Goal: Task Accomplishment & Management: Manage account settings

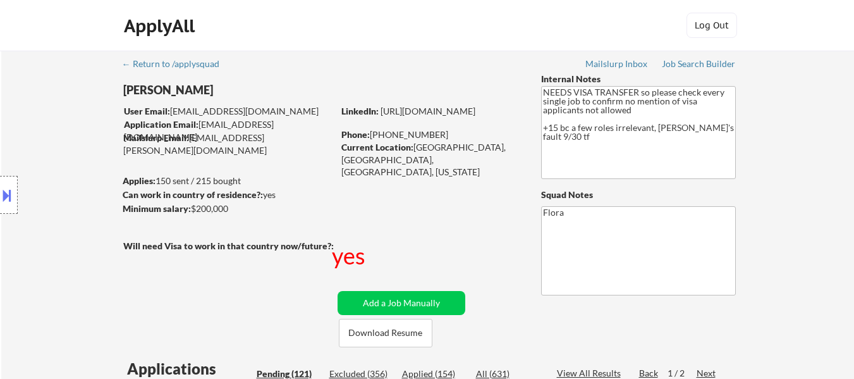
select select ""pending""
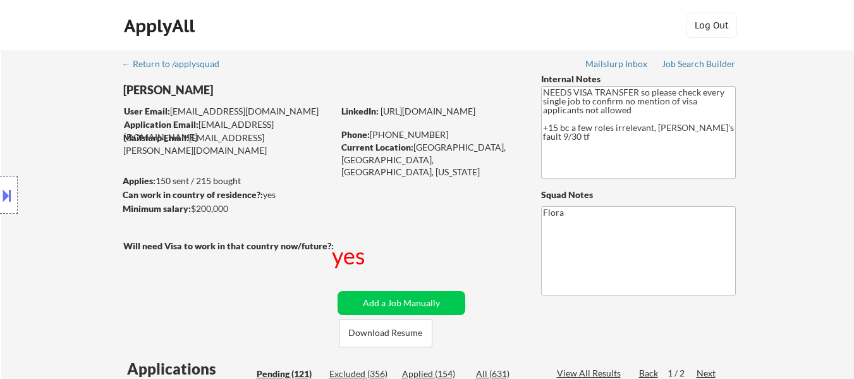
select select ""pending""
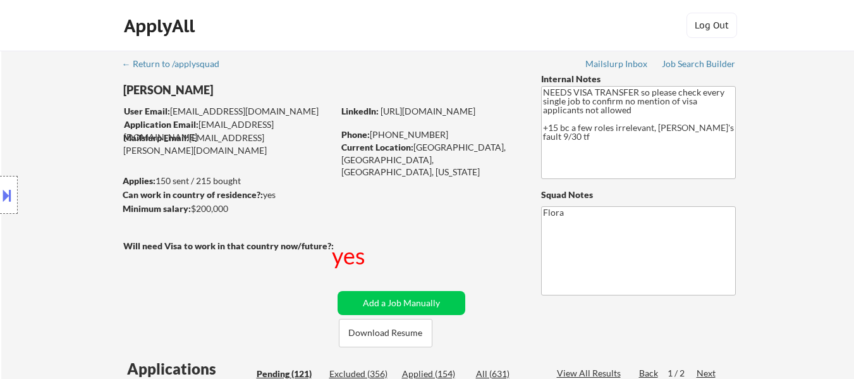
select select ""pending""
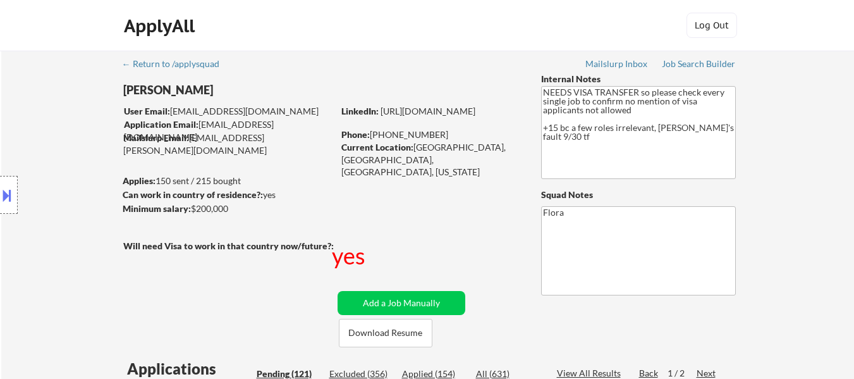
select select ""pending""
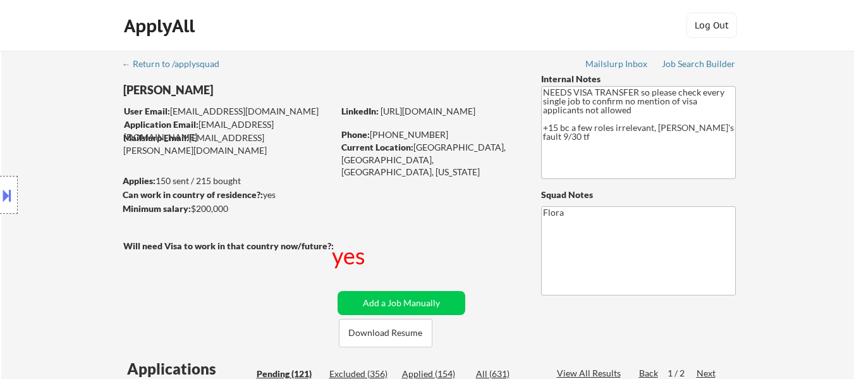
select select ""pending""
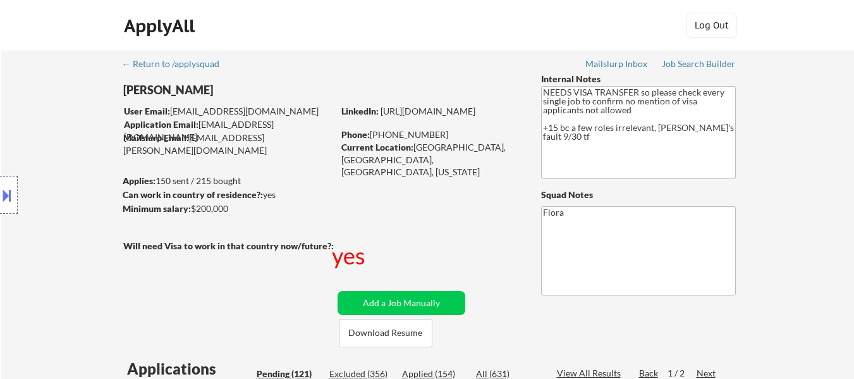
select select ""pending""
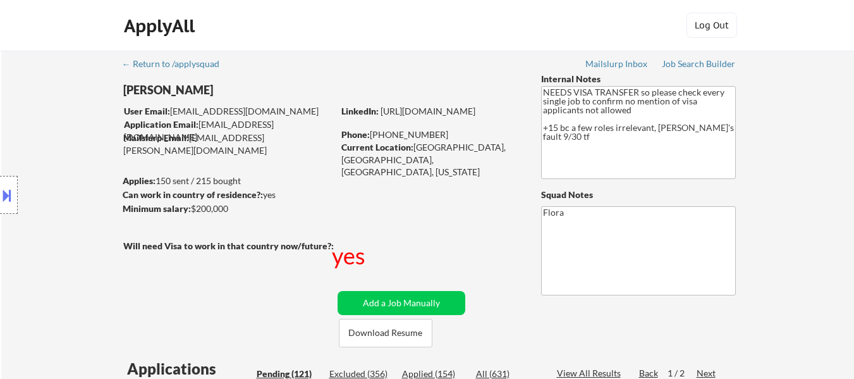
select select ""pending""
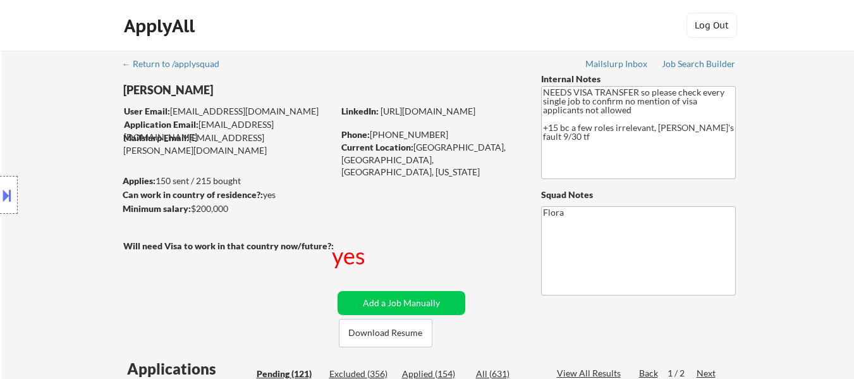
select select ""pending""
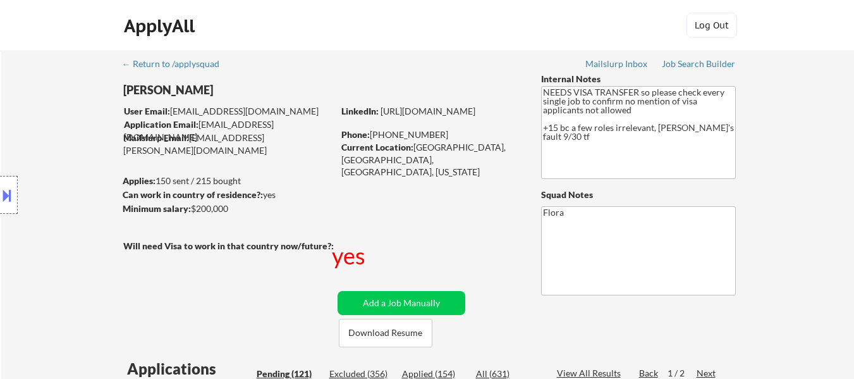
select select ""pending""
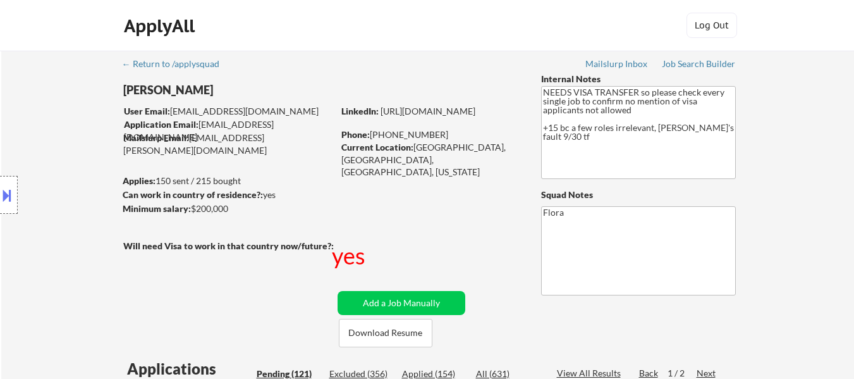
select select ""pending""
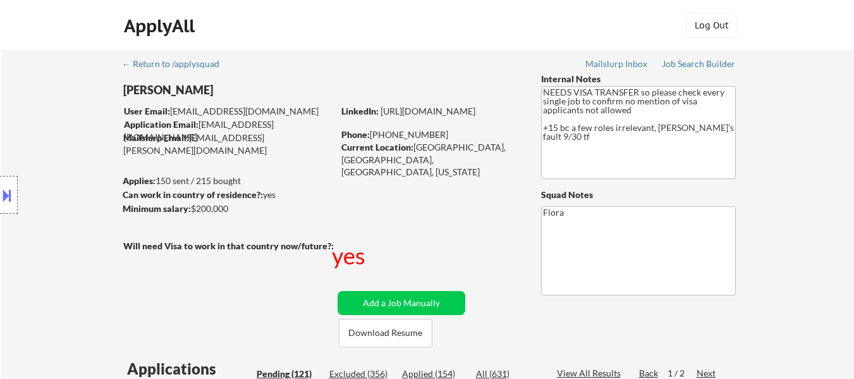
select select ""pending""
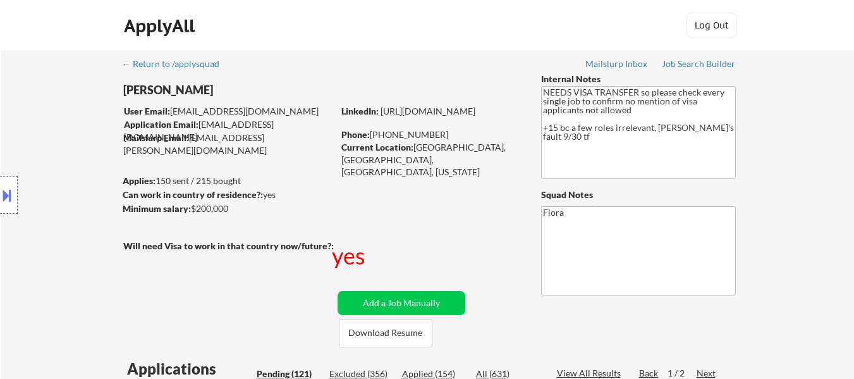
select select ""pending""
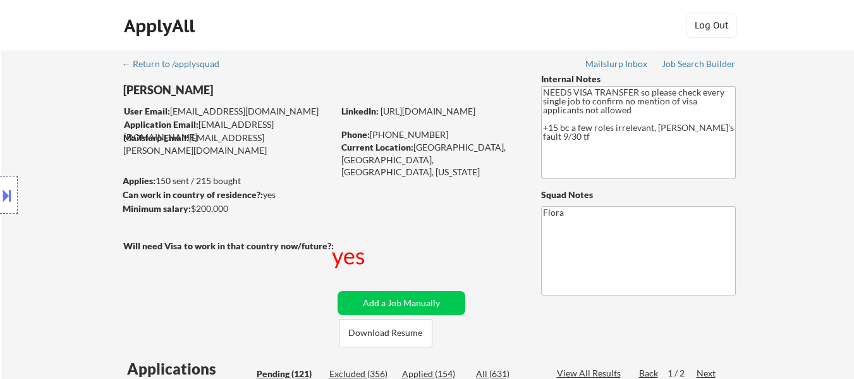
select select ""pending""
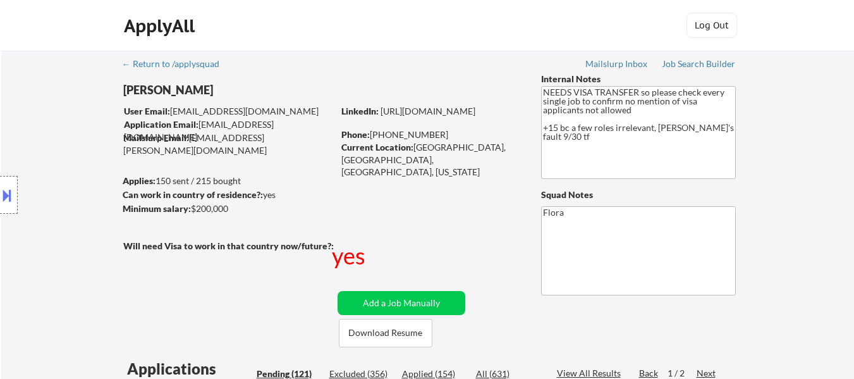
select select ""pending""
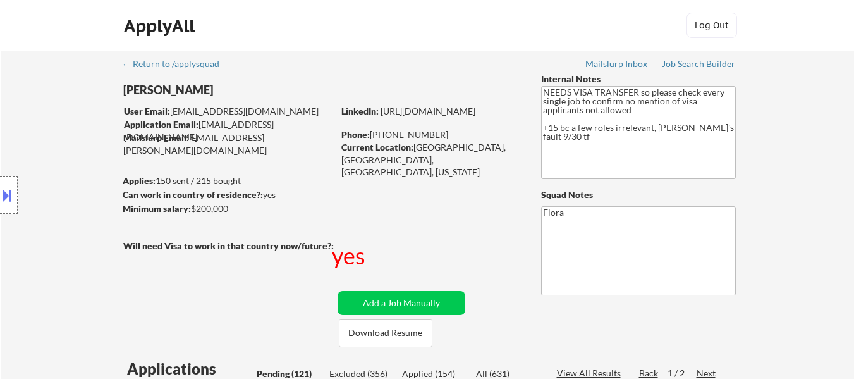
select select ""pending""
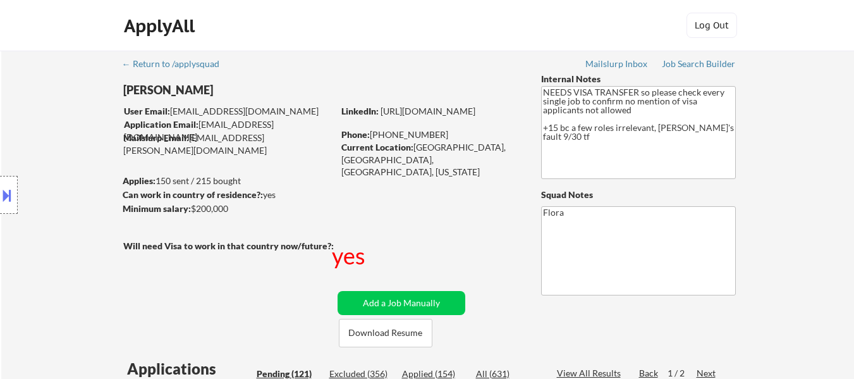
select select ""pending""
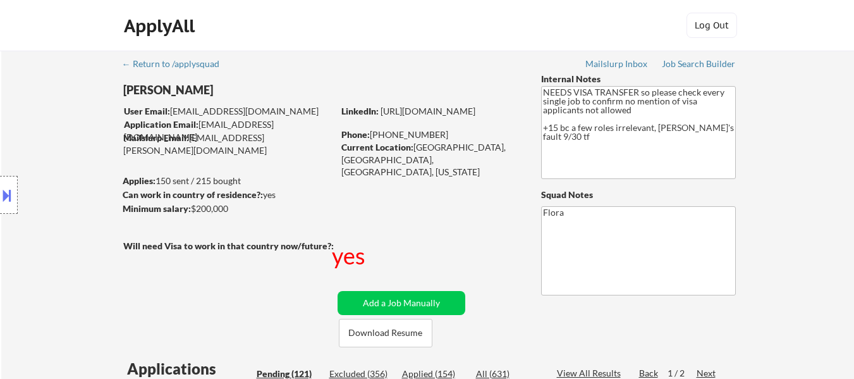
select select ""pending""
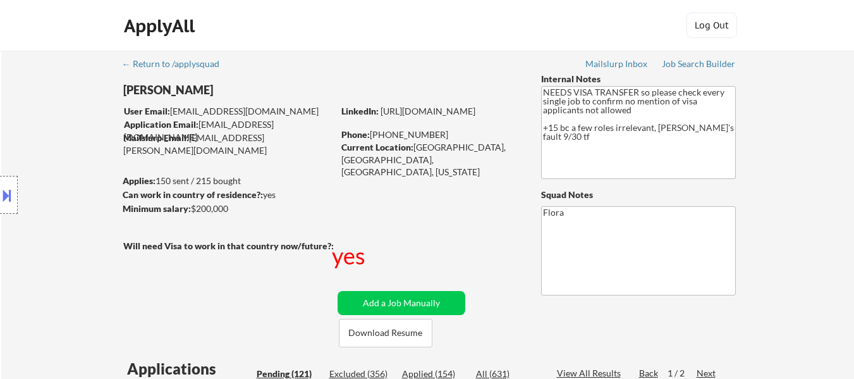
select select ""pending""
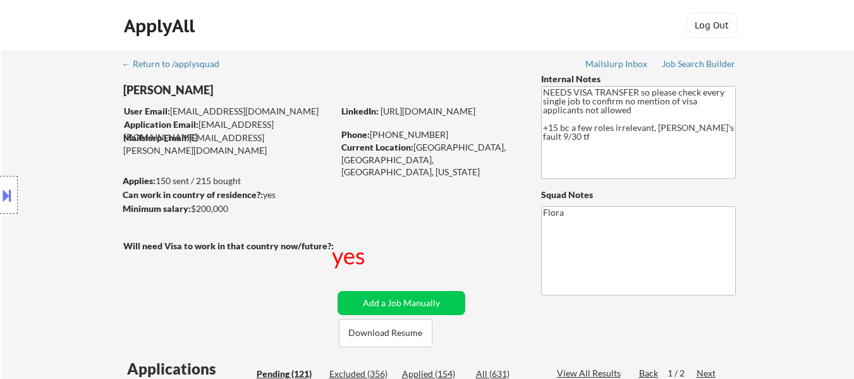
select select ""pending""
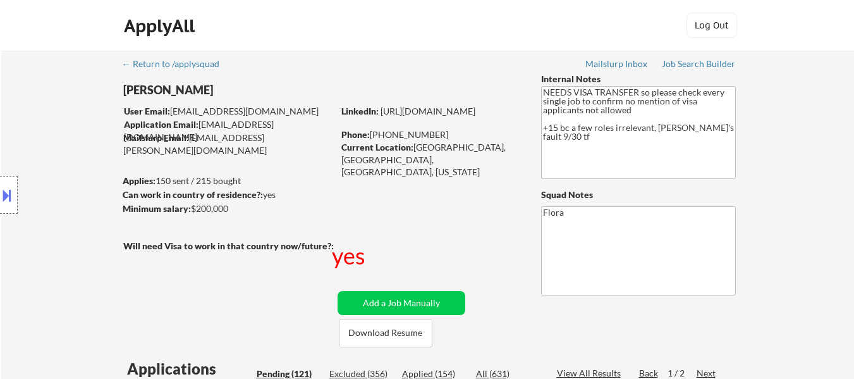
select select ""pending""
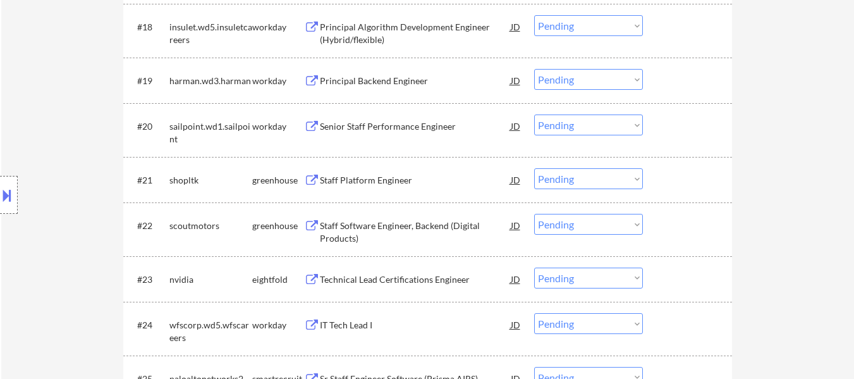
scroll to position [1328, 0]
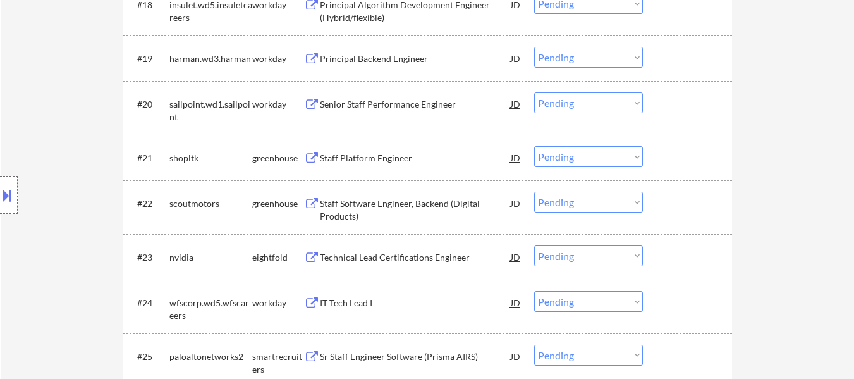
click at [372, 155] on div "Staff Platform Engineer" at bounding box center [415, 158] width 191 height 13
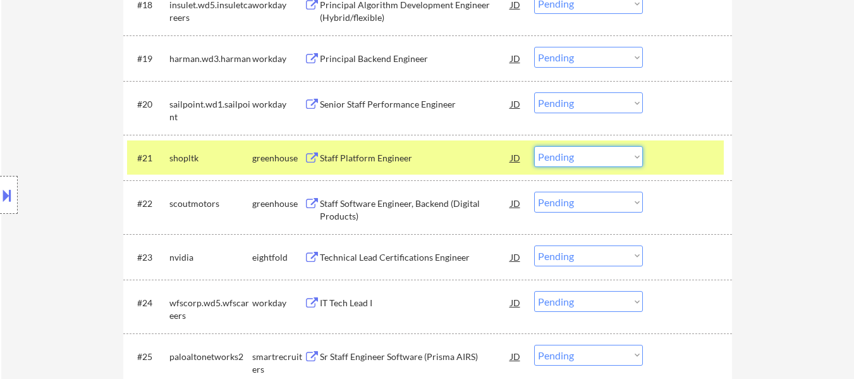
click at [596, 159] on select "Choose an option... Pending Applied Excluded (Questions) Excluded (Expired) Exc…" at bounding box center [588, 156] width 109 height 21
click at [534, 146] on select "Choose an option... Pending Applied Excluded (Questions) Excluded (Expired) Exc…" at bounding box center [588, 156] width 109 height 21
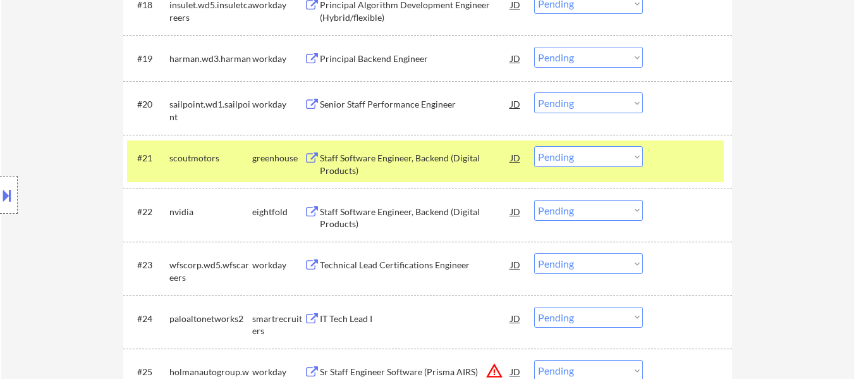
click at [379, 157] on div "Staff Software Engineer, Backend (Digital Products)" at bounding box center [415, 164] width 191 height 25
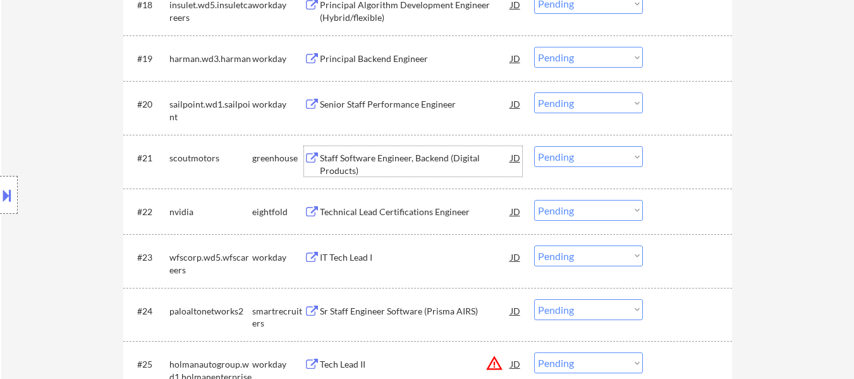
click at [604, 161] on select "Choose an option... Pending Applied Excluded (Questions) Excluded (Expired) Exc…" at bounding box center [588, 156] width 109 height 21
click at [534, 146] on select "Choose an option... Pending Applied Excluded (Questions) Excluded (Expired) Exc…" at bounding box center [588, 156] width 109 height 21
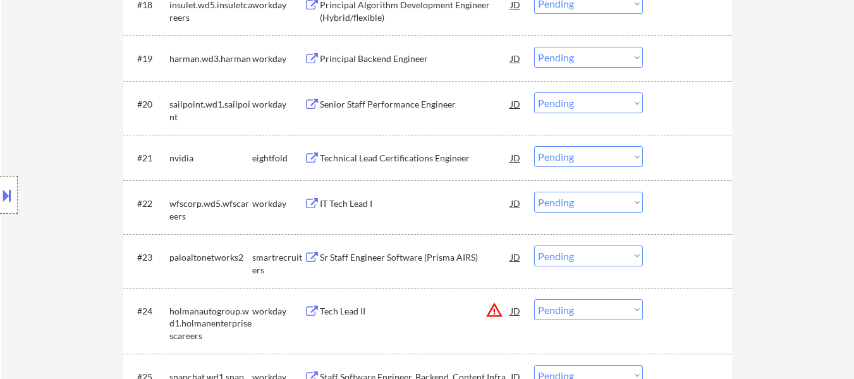
click at [618, 154] on select "Choose an option... Pending Applied Excluded (Questions) Excluded (Expired) Exc…" at bounding box center [588, 156] width 109 height 21
click at [534, 146] on select "Choose an option... Pending Applied Excluded (Questions) Excluded (Expired) Exc…" at bounding box center [588, 156] width 109 height 21
select select ""pending""
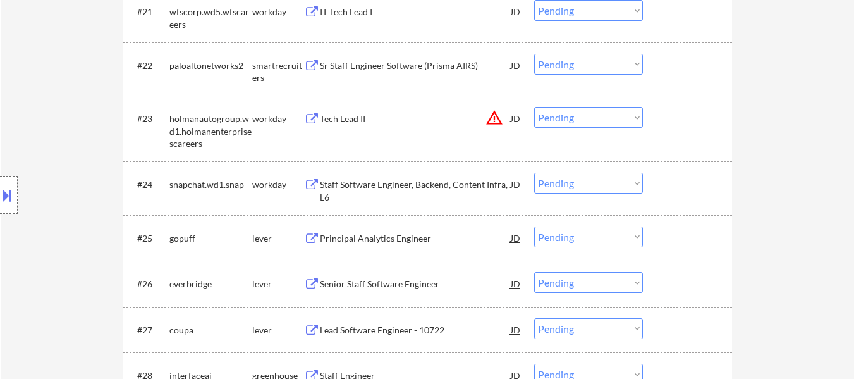
scroll to position [1517, 0]
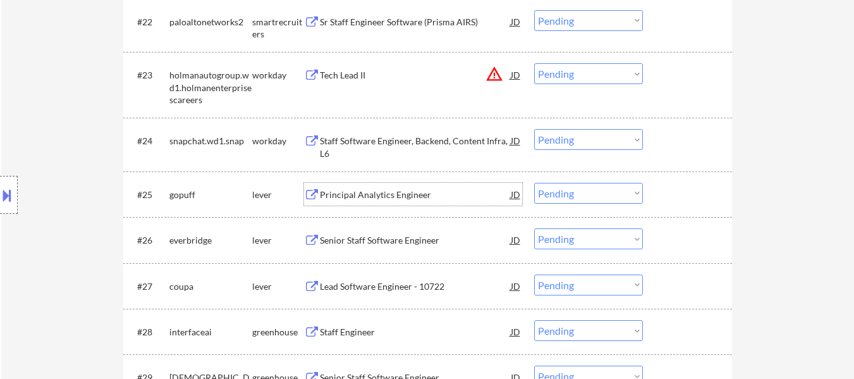
click at [369, 190] on div "Principal Analytics Engineer" at bounding box center [415, 194] width 191 height 13
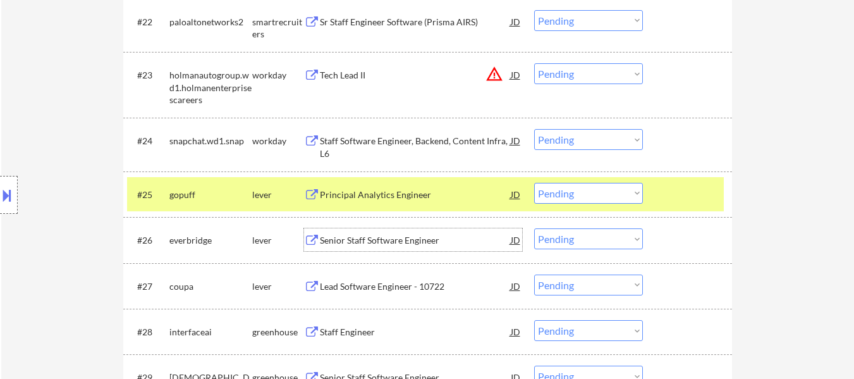
click at [364, 244] on div "Senior Staff Software Engineer" at bounding box center [415, 240] width 191 height 13
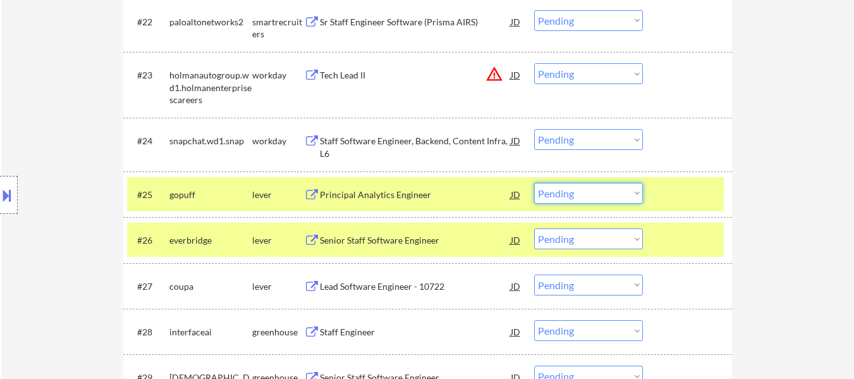
click at [573, 194] on select "Choose an option... Pending Applied Excluded (Questions) Excluded (Expired) Exc…" at bounding box center [588, 193] width 109 height 21
click at [534, 183] on select "Choose an option... Pending Applied Excluded (Questions) Excluded (Expired) Exc…" at bounding box center [588, 193] width 109 height 21
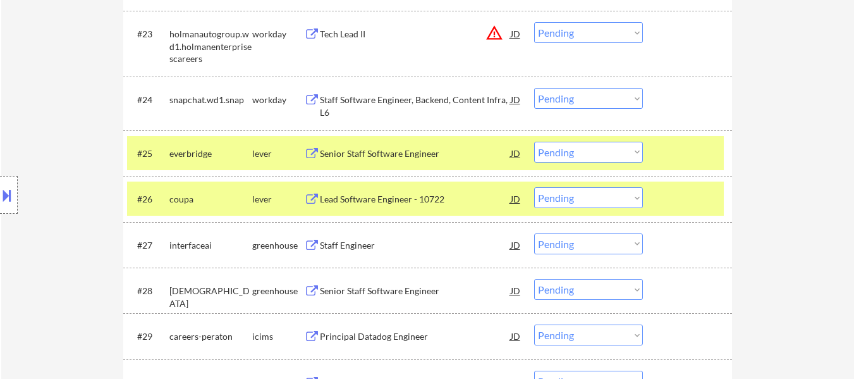
scroll to position [1581, 0]
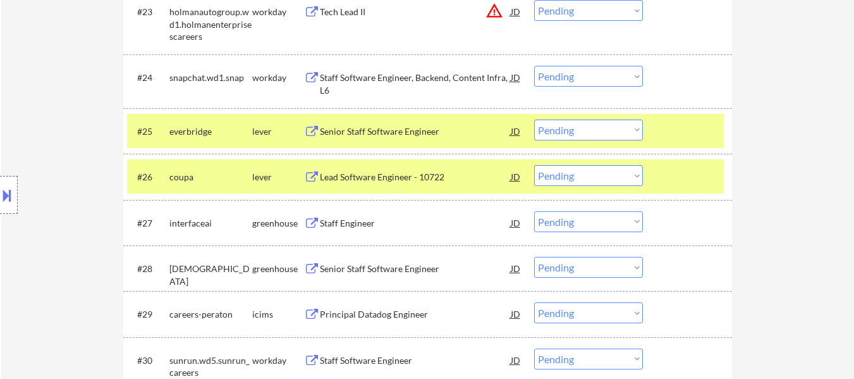
click at [630, 133] on select "Choose an option... Pending Applied Excluded (Questions) Excluded (Expired) Exc…" at bounding box center [588, 129] width 109 height 21
click at [534, 119] on select "Choose an option... Pending Applied Excluded (Questions) Excluded (Expired) Exc…" at bounding box center [588, 129] width 109 height 21
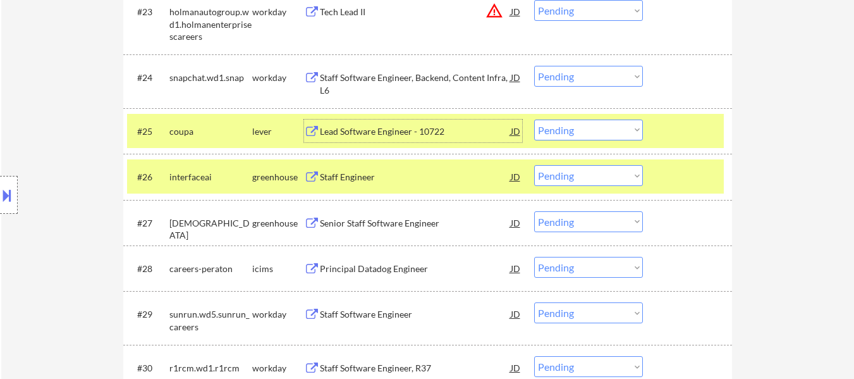
drag, startPoint x: 388, startPoint y: 140, endPoint x: 356, endPoint y: 133, distance: 32.9
click at [356, 133] on div "Lead Software Engineer - 10722" at bounding box center [415, 131] width 191 height 13
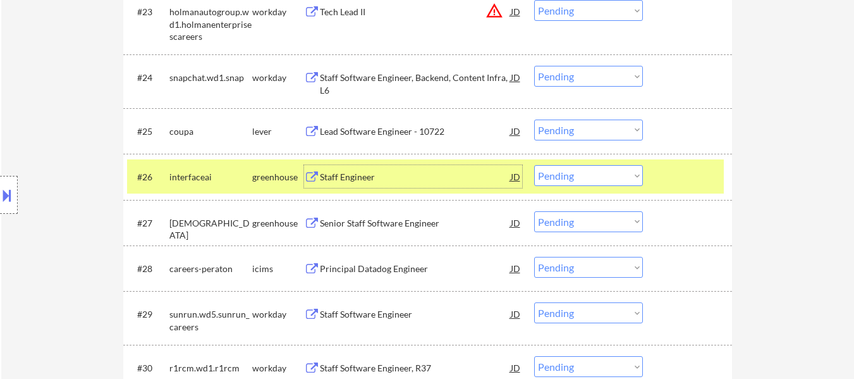
click at [396, 180] on div "Staff Engineer" at bounding box center [415, 177] width 191 height 13
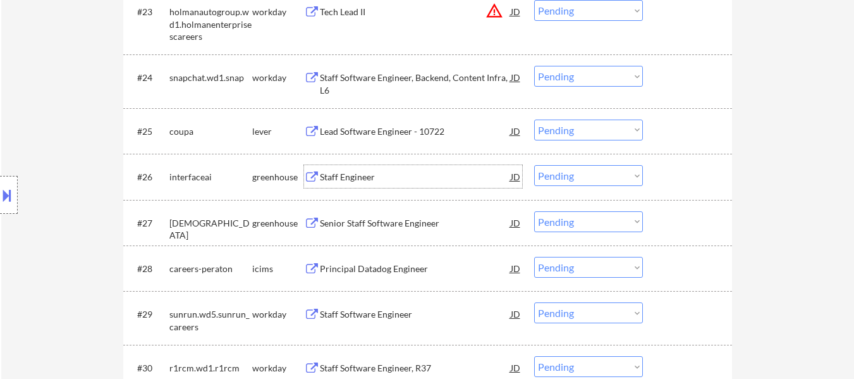
click at [590, 130] on select "Choose an option... Pending Applied Excluded (Questions) Excluded (Expired) Exc…" at bounding box center [588, 129] width 109 height 21
click at [534, 119] on select "Choose an option... Pending Applied Excluded (Questions) Excluded (Expired) Exc…" at bounding box center [588, 129] width 109 height 21
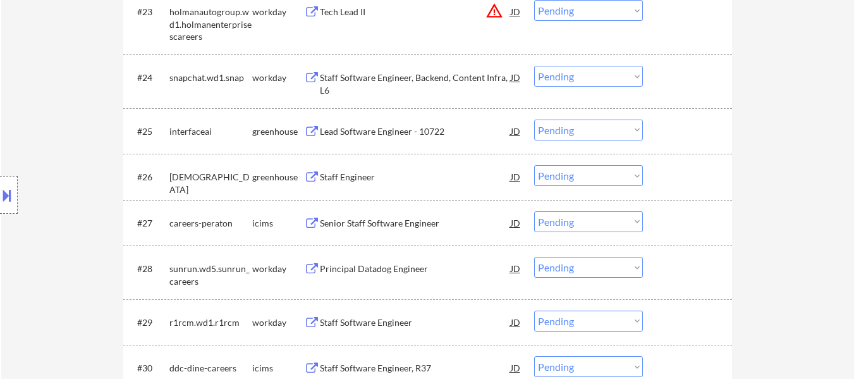
click at [585, 123] on select "Choose an option... Pending Applied Excluded (Questions) Excluded (Expired) Exc…" at bounding box center [588, 129] width 109 height 21
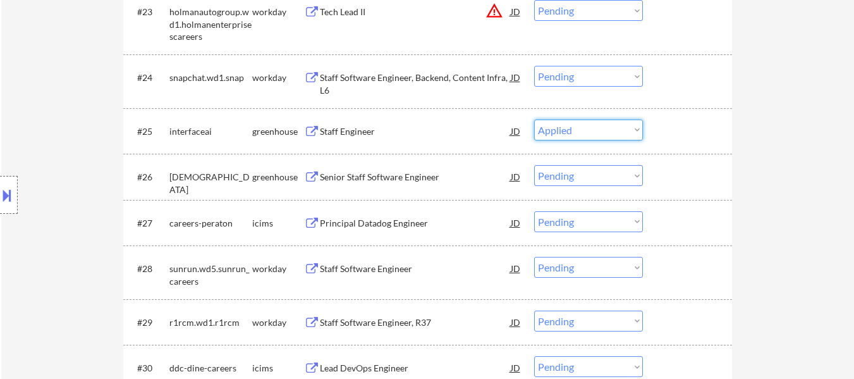
click at [534, 119] on select "Choose an option... Pending Applied Excluded (Questions) Excluded (Expired) Exc…" at bounding box center [588, 129] width 109 height 21
select select ""pending""
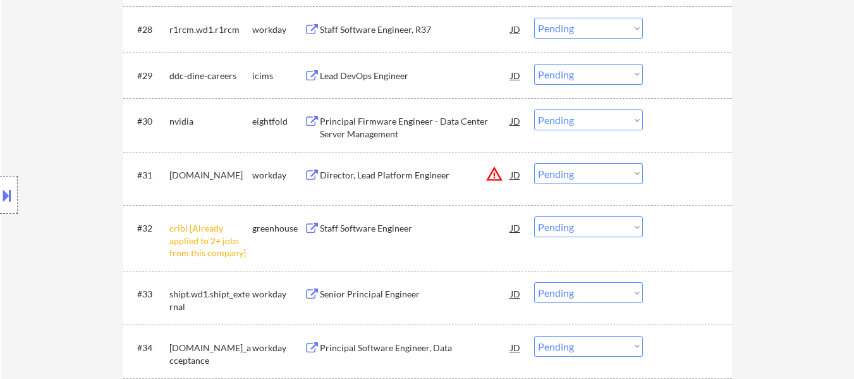
scroll to position [1897, 0]
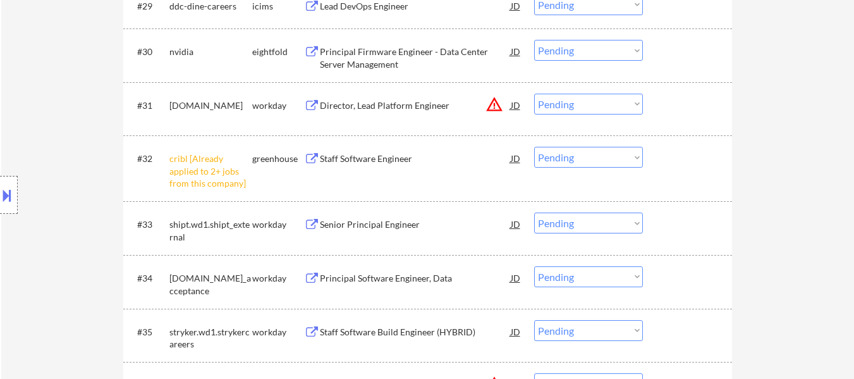
click at [561, 165] on select "Choose an option... Pending Applied Excluded (Questions) Excluded (Expired) Exc…" at bounding box center [588, 157] width 109 height 21
click at [534, 147] on select "Choose an option... Pending Applied Excluded (Questions) Excluded (Expired) Exc…" at bounding box center [588, 157] width 109 height 21
select select ""pending""
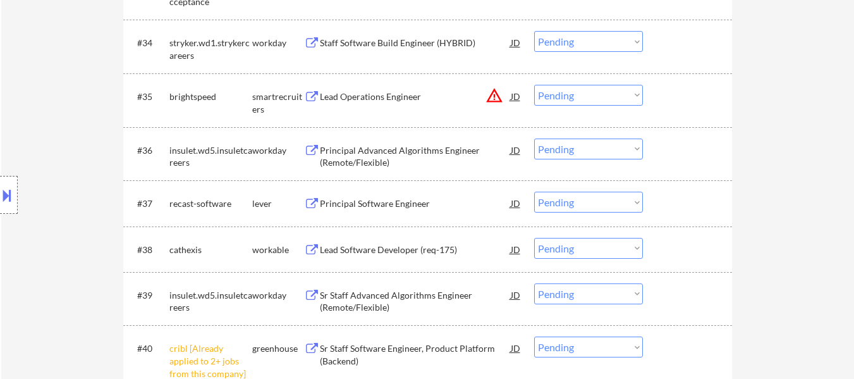
scroll to position [2150, 0]
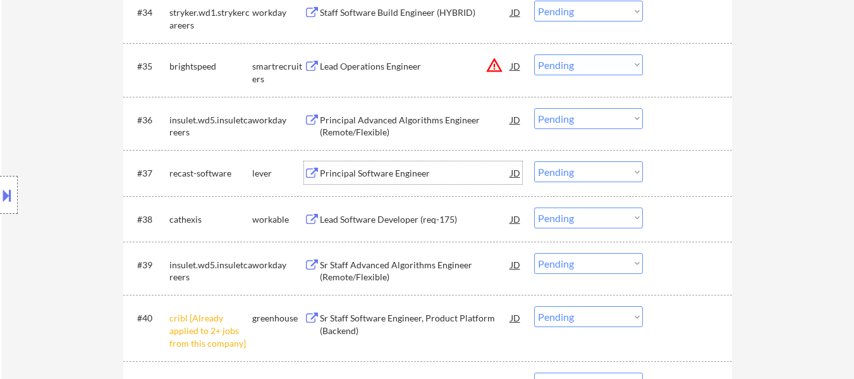
click at [360, 180] on div "Principal Software Engineer" at bounding box center [415, 172] width 191 height 23
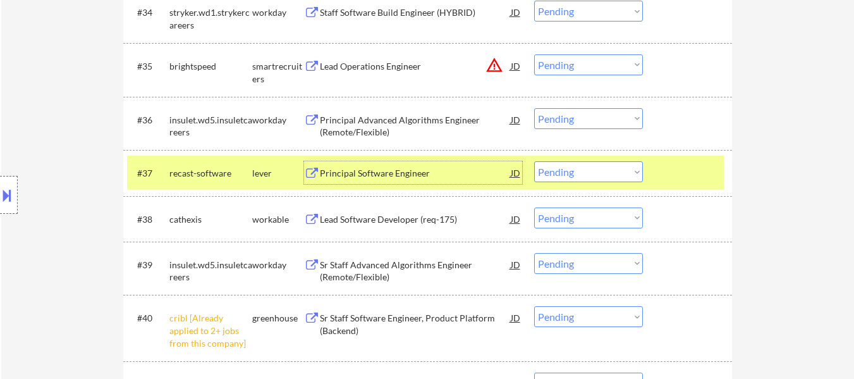
click at [606, 174] on select "Choose an option... Pending Applied Excluded (Questions) Excluded (Expired) Exc…" at bounding box center [588, 171] width 109 height 21
click at [534, 161] on select "Choose an option... Pending Applied Excluded (Questions) Excluded (Expired) Exc…" at bounding box center [588, 171] width 109 height 21
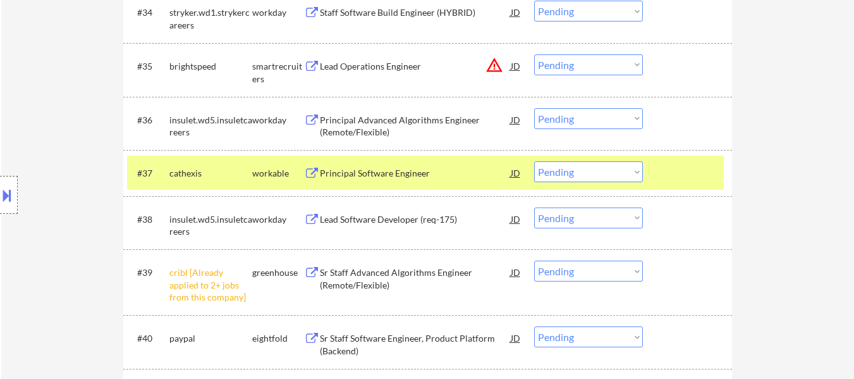
click at [408, 174] on div "Principal Software Engineer" at bounding box center [415, 173] width 191 height 13
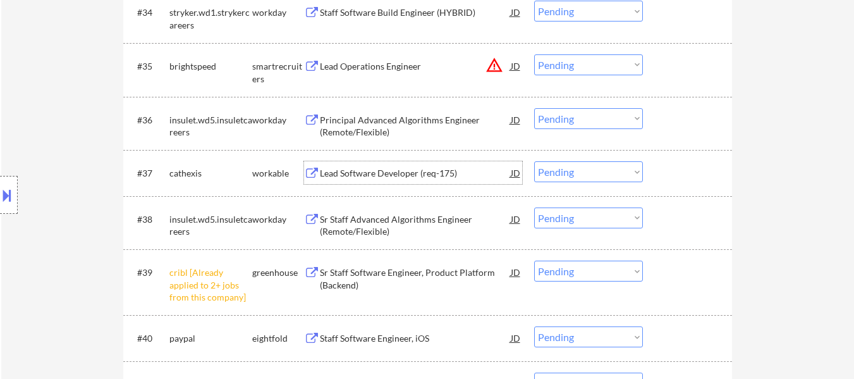
click at [407, 168] on div "Lead Software Developer (req-175)" at bounding box center [415, 173] width 191 height 13
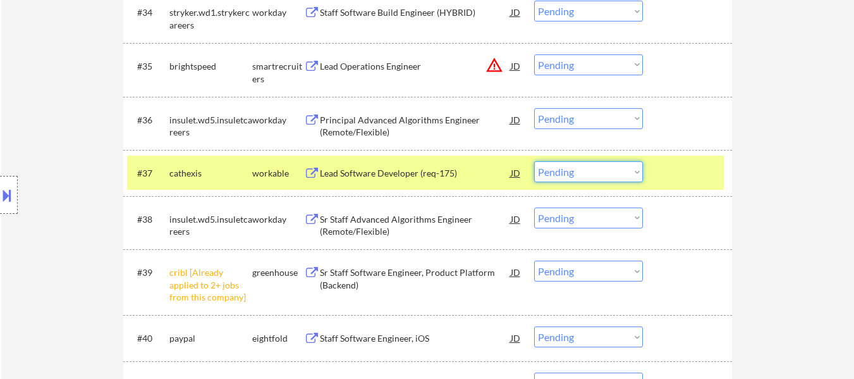
click at [612, 176] on select "Choose an option... Pending Applied Excluded (Questions) Excluded (Expired) Exc…" at bounding box center [588, 171] width 109 height 21
click at [534, 161] on select "Choose an option... Pending Applied Excluded (Questions) Excluded (Expired) Exc…" at bounding box center [588, 171] width 109 height 21
select select ""pending""
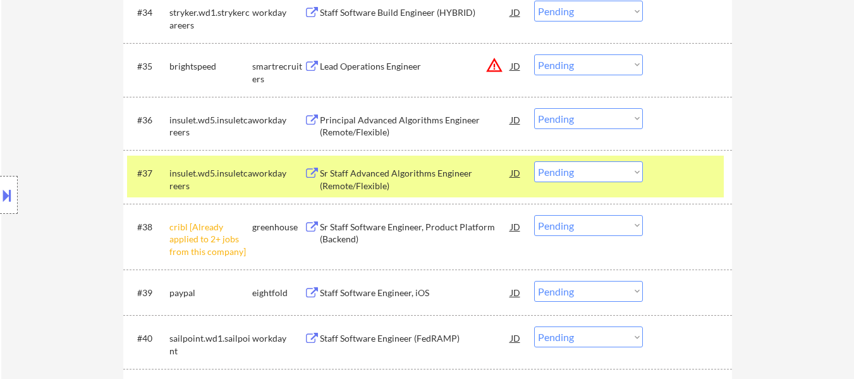
click at [681, 176] on div at bounding box center [689, 172] width 56 height 23
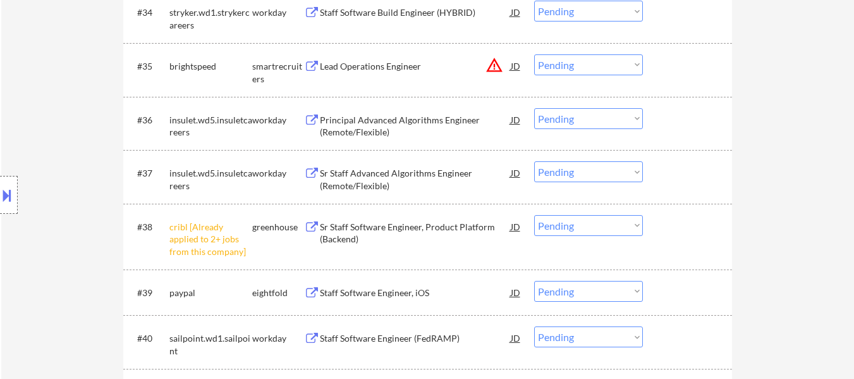
click at [558, 219] on select "Choose an option... Pending Applied Excluded (Questions) Excluded (Expired) Exc…" at bounding box center [588, 225] width 109 height 21
click at [534, 215] on select "Choose an option... Pending Applied Excluded (Questions) Excluded (Expired) Exc…" at bounding box center [588, 225] width 109 height 21
select select ""pending""
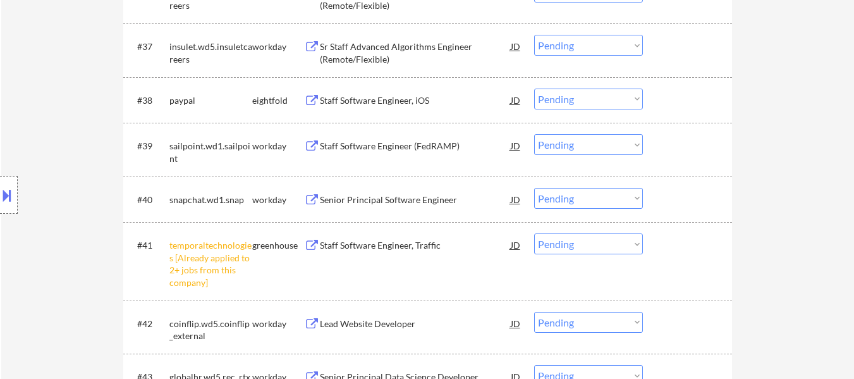
scroll to position [2339, 0]
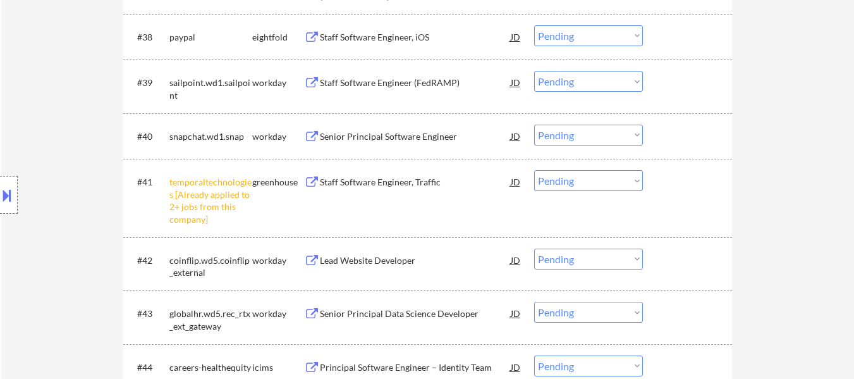
click at [626, 180] on select "Choose an option... Pending Applied Excluded (Questions) Excluded (Expired) Exc…" at bounding box center [588, 180] width 109 height 21
click at [534, 170] on select "Choose an option... Pending Applied Excluded (Questions) Excluded (Expired) Exc…" at bounding box center [588, 180] width 109 height 21
select select ""pending""
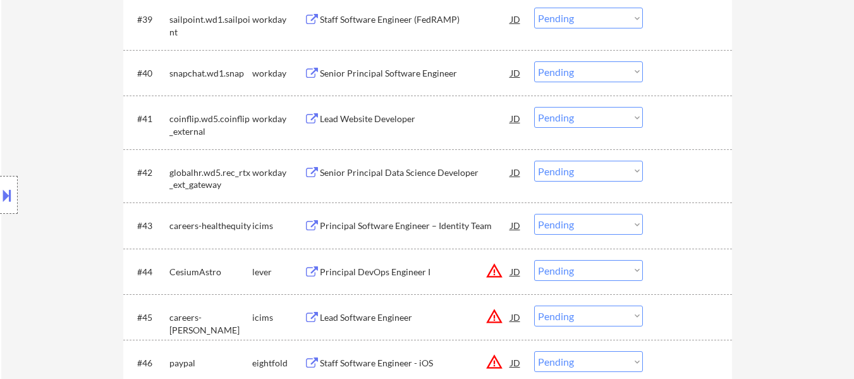
scroll to position [2466, 0]
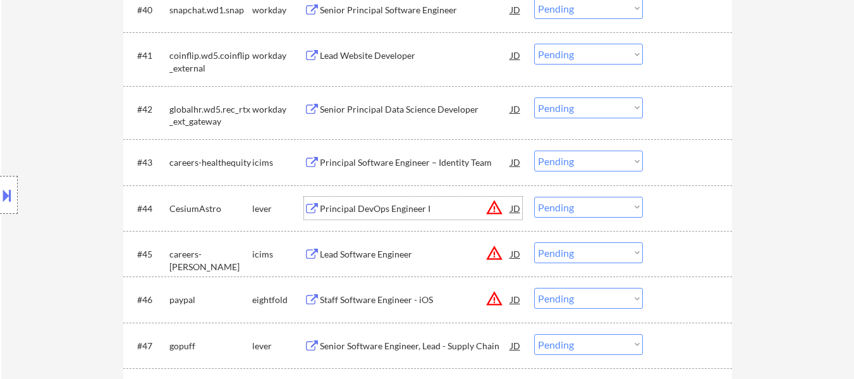
click at [362, 205] on div "Principal DevOps Engineer I" at bounding box center [415, 208] width 191 height 13
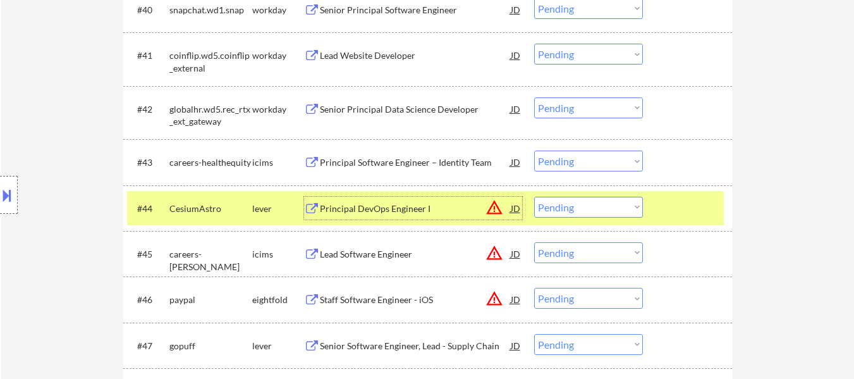
click at [590, 209] on select "Choose an option... Pending Applied Excluded (Questions) Excluded (Expired) Exc…" at bounding box center [588, 207] width 109 height 21
click at [534, 197] on select "Choose an option... Pending Applied Excluded (Questions) Excluded (Expired) Exc…" at bounding box center [588, 207] width 109 height 21
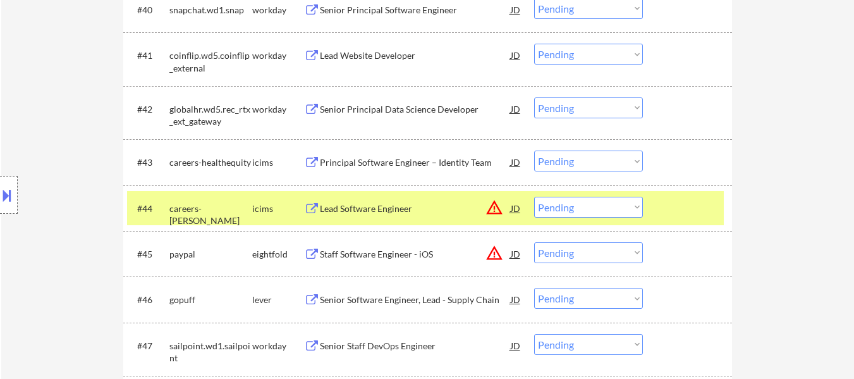
click at [591, 207] on select "Choose an option... Pending Applied Excluded (Questions) Excluded (Expired) Exc…" at bounding box center [588, 207] width 109 height 21
click at [534, 197] on select "Choose an option... Pending Applied Excluded (Questions) Excluded (Expired) Exc…" at bounding box center [588, 207] width 109 height 21
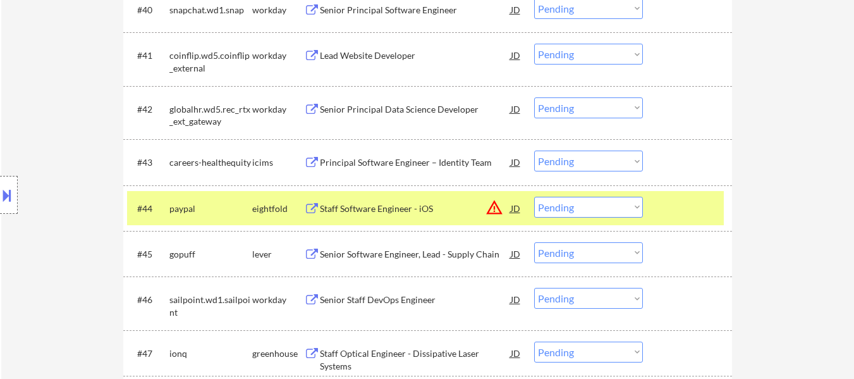
click at [580, 214] on select "Choose an option... Pending Applied Excluded (Questions) Excluded (Expired) Exc…" at bounding box center [588, 207] width 109 height 21
click at [534, 197] on select "Choose an option... Pending Applied Excluded (Questions) Excluded (Expired) Exc…" at bounding box center [588, 207] width 109 height 21
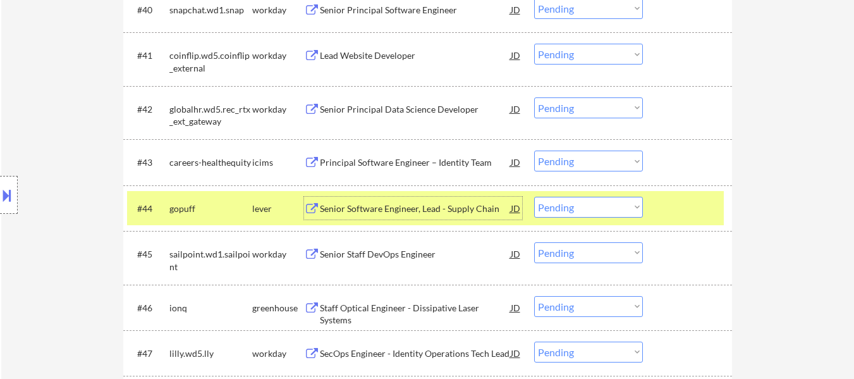
click at [443, 214] on div "Senior Software Engineer, Lead - Supply Chain" at bounding box center [415, 208] width 191 height 13
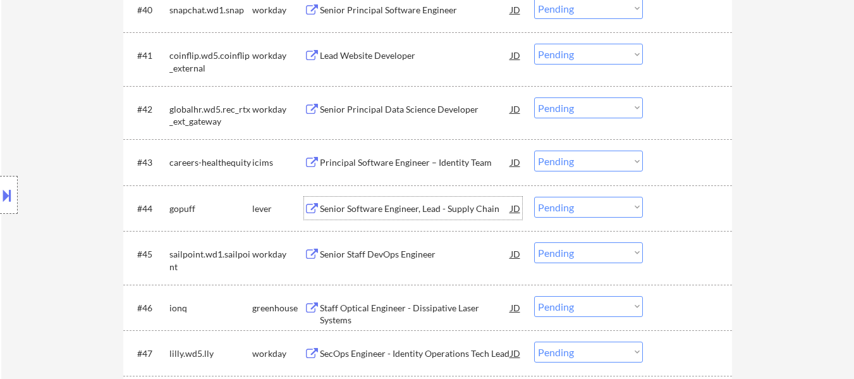
click at [570, 207] on select "Choose an option... Pending Applied Excluded (Questions) Excluded (Expired) Exc…" at bounding box center [588, 207] width 109 height 21
click at [534, 197] on select "Choose an option... Pending Applied Excluded (Questions) Excluded (Expired) Exc…" at bounding box center [588, 207] width 109 height 21
select select ""pending""
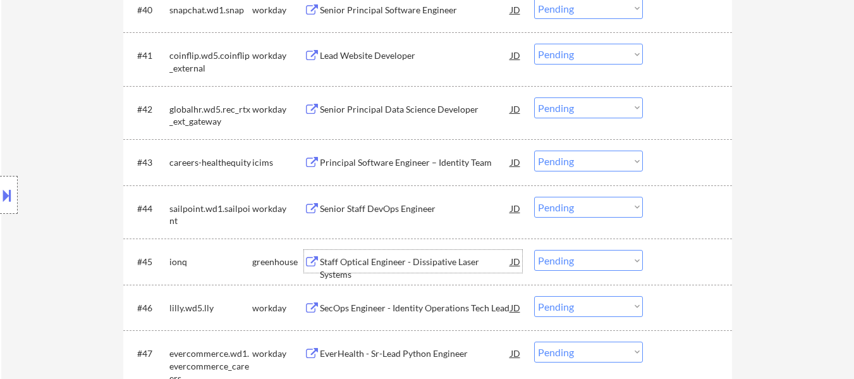
click at [444, 267] on div "Staff Optical Engineer - Dissipative Laser Systems" at bounding box center [415, 267] width 191 height 25
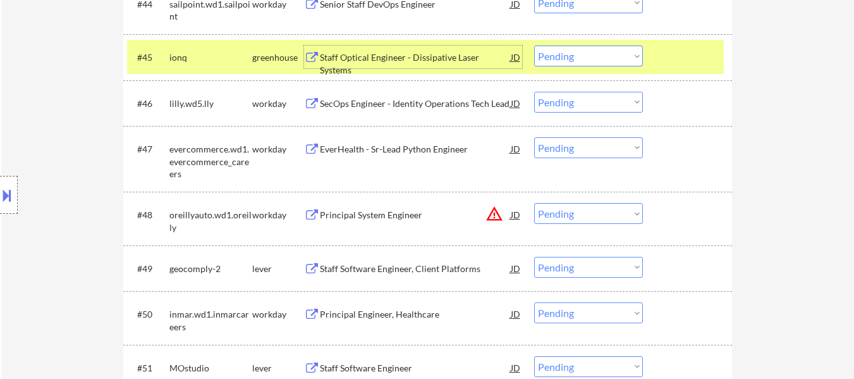
scroll to position [2719, 0]
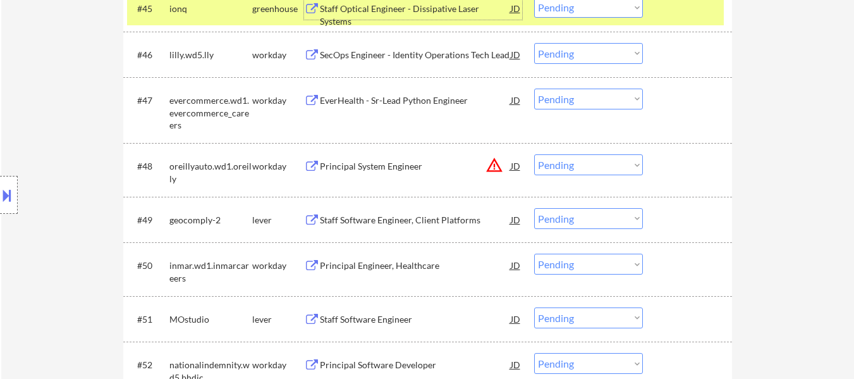
click at [465, 219] on div "Staff Software Engineer, Client Platforms" at bounding box center [415, 220] width 191 height 13
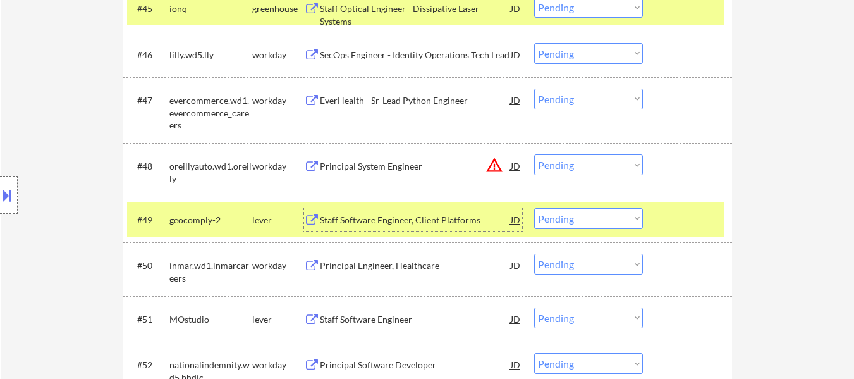
click at [618, 11] on select "Choose an option... Pending Applied Excluded (Questions) Excluded (Expired) Exc…" at bounding box center [588, 7] width 109 height 21
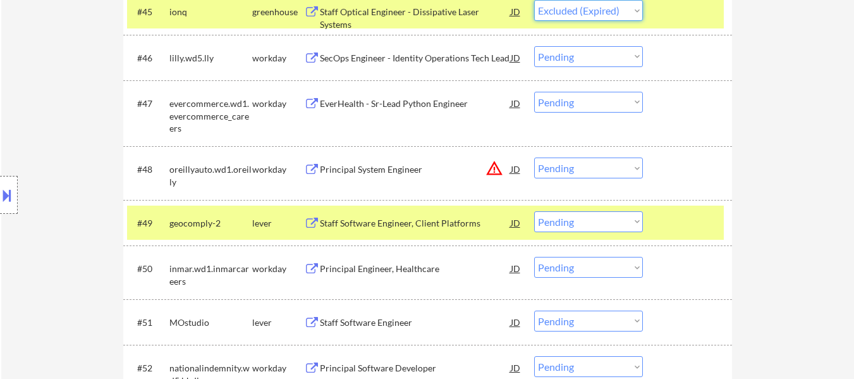
click at [534, 0] on select "Choose an option... Pending Applied Excluded (Questions) Excluded (Expired) Exc…" at bounding box center [588, 10] width 109 height 21
select select ""pending""
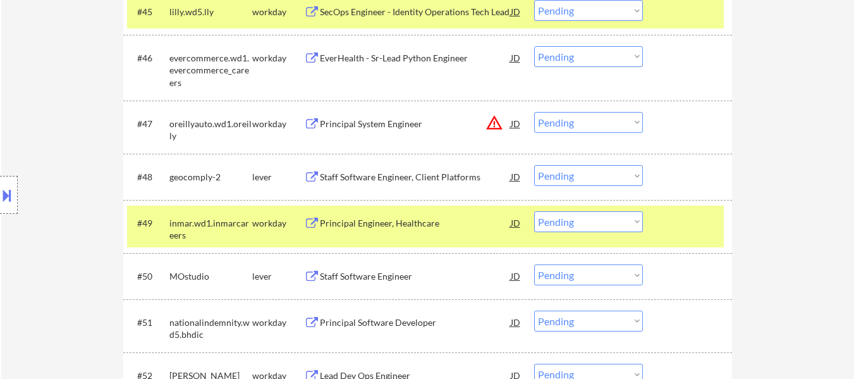
click at [593, 169] on select "Choose an option... Pending Applied Excluded (Questions) Excluded (Expired) Exc…" at bounding box center [588, 175] width 109 height 21
click at [534, 165] on select "Choose an option... Pending Applied Excluded (Questions) Excluded (Expired) Exc…" at bounding box center [588, 175] width 109 height 21
select select ""pending""
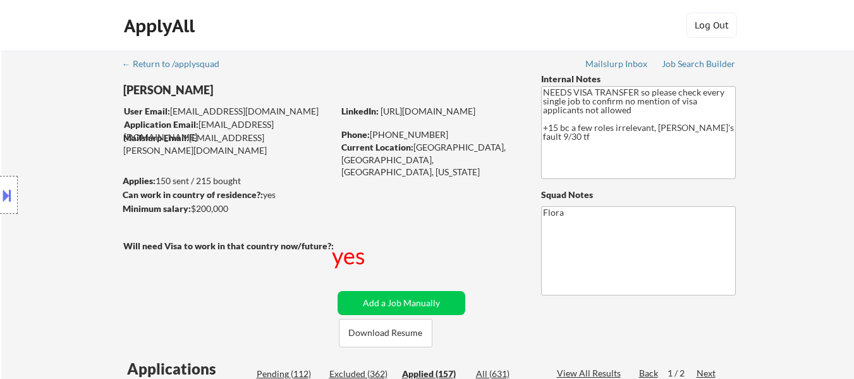
select select ""applied""
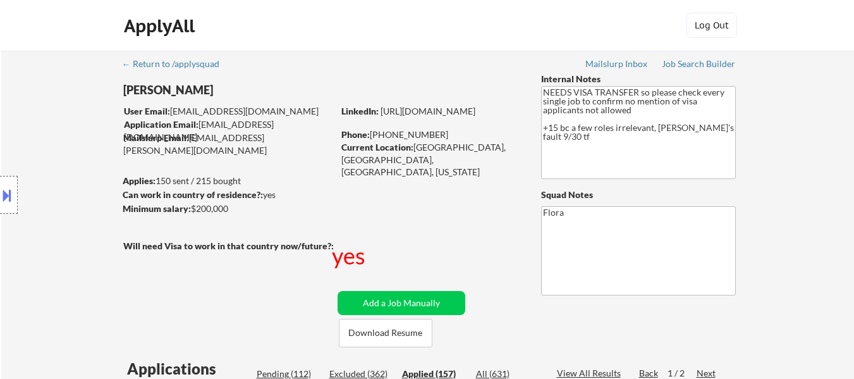
select select ""applied""
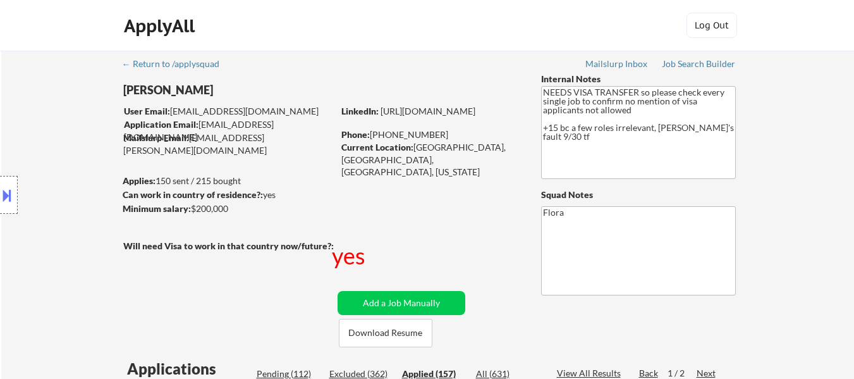
select select ""applied""
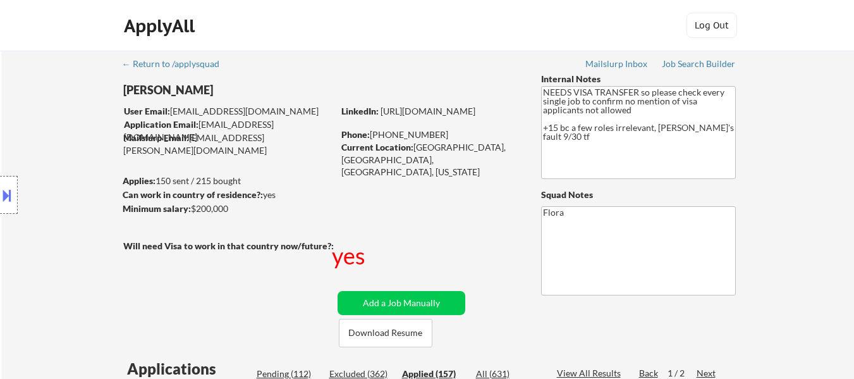
select select ""applied""
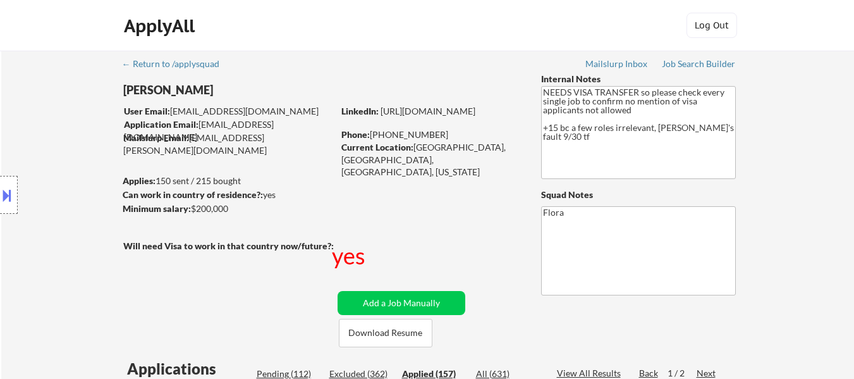
select select ""applied""
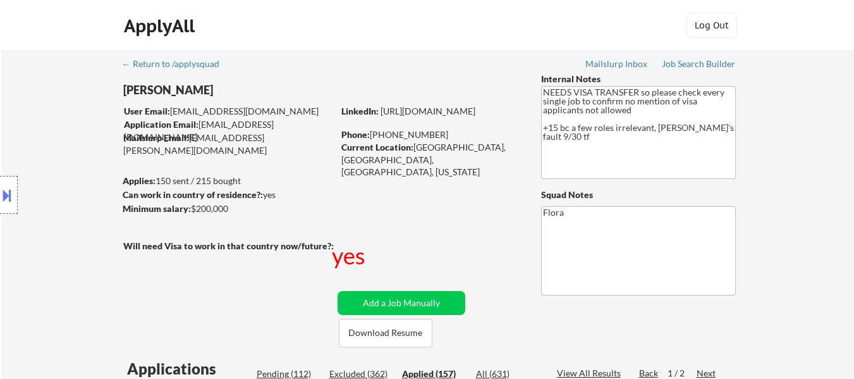
select select ""applied""
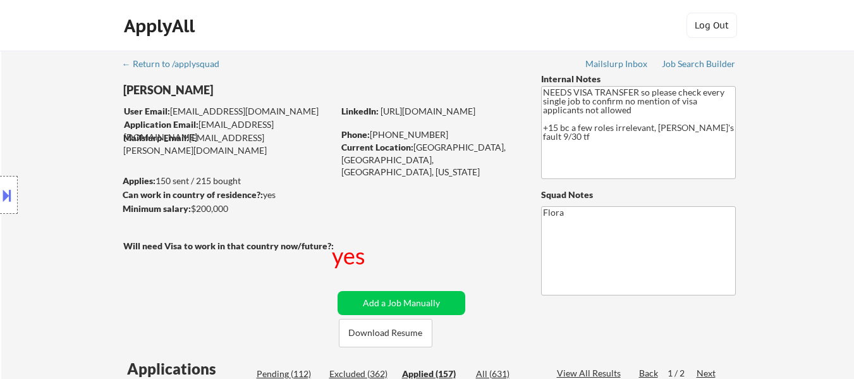
select select ""applied""
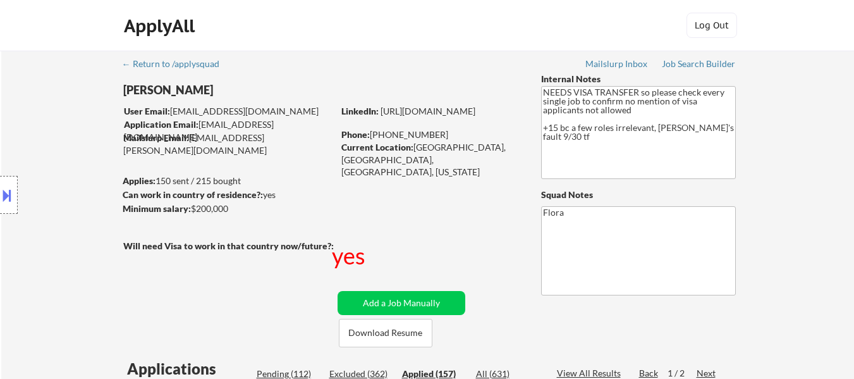
select select ""applied""
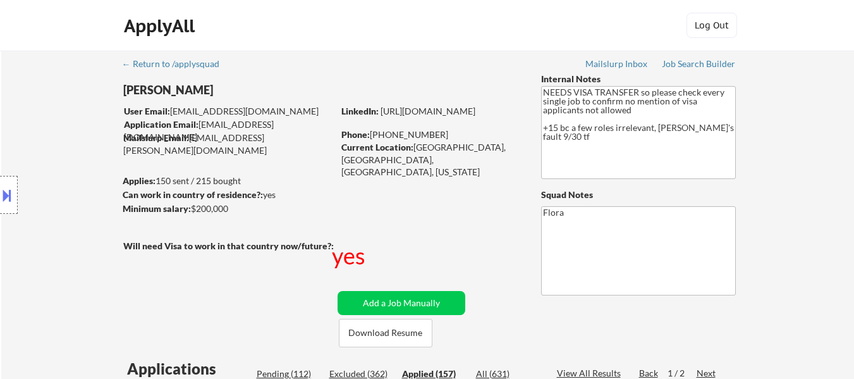
select select ""applied""
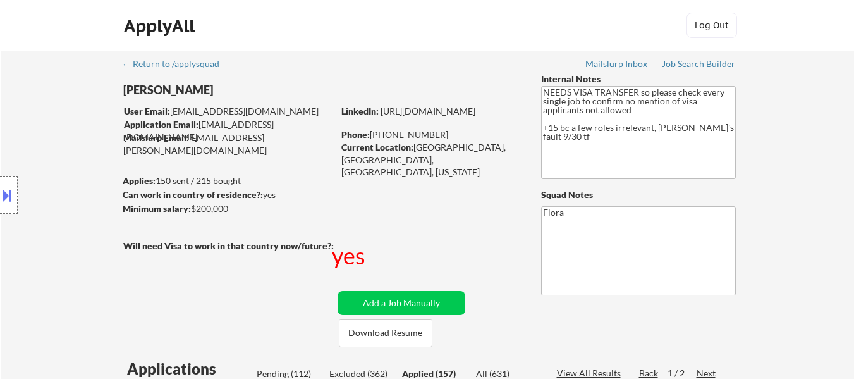
select select ""applied""
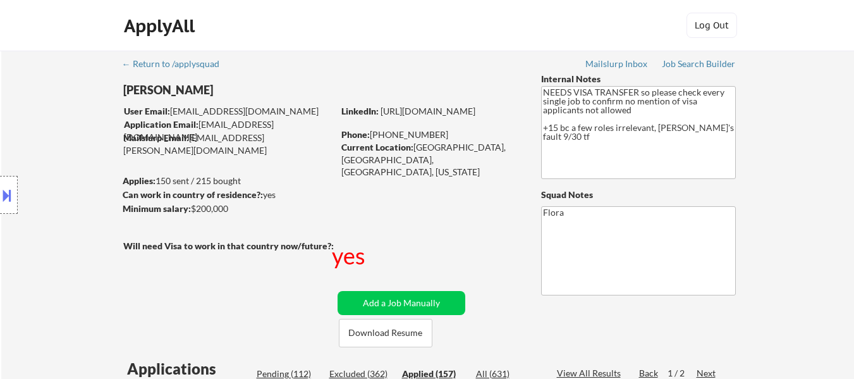
select select ""applied""
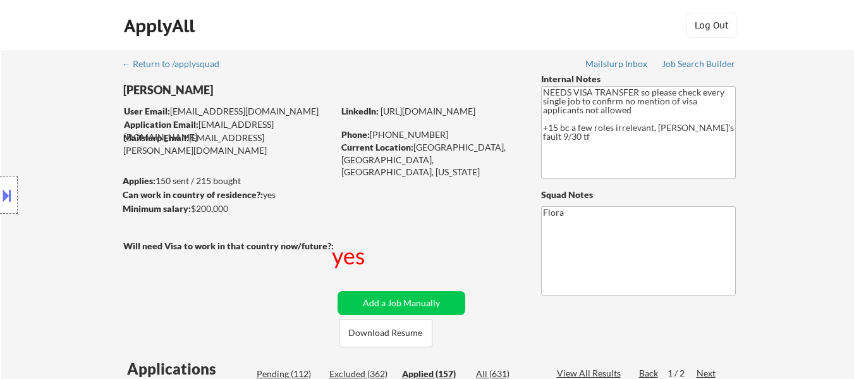
select select ""applied""
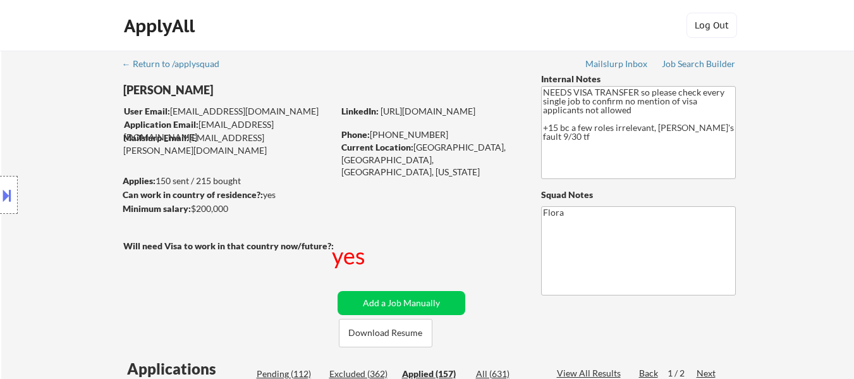
select select ""applied""
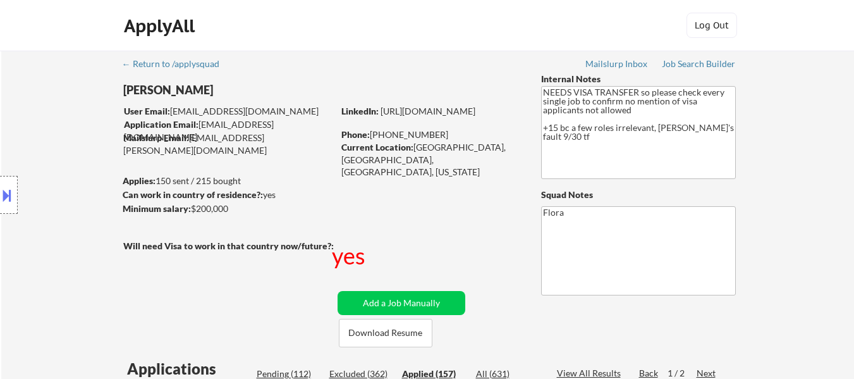
select select ""applied""
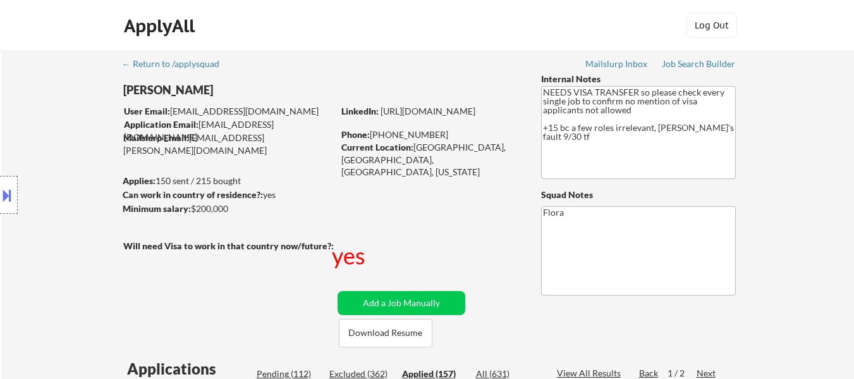
select select ""applied""
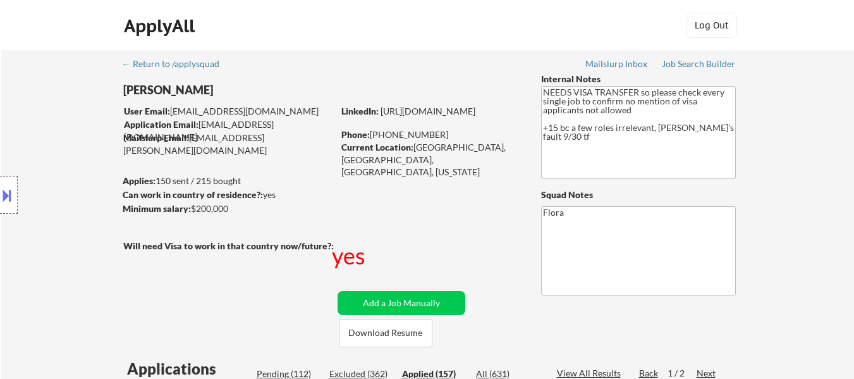
select select ""applied""
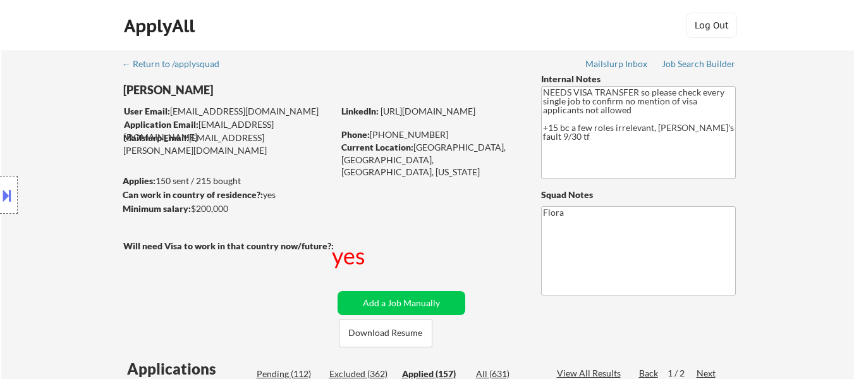
select select ""applied""
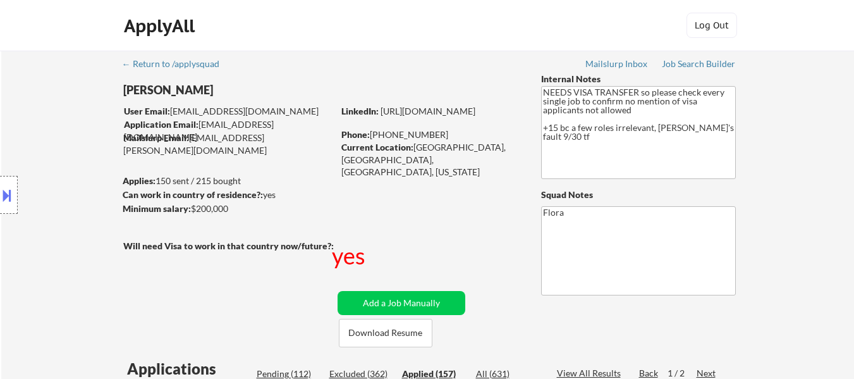
select select ""applied""
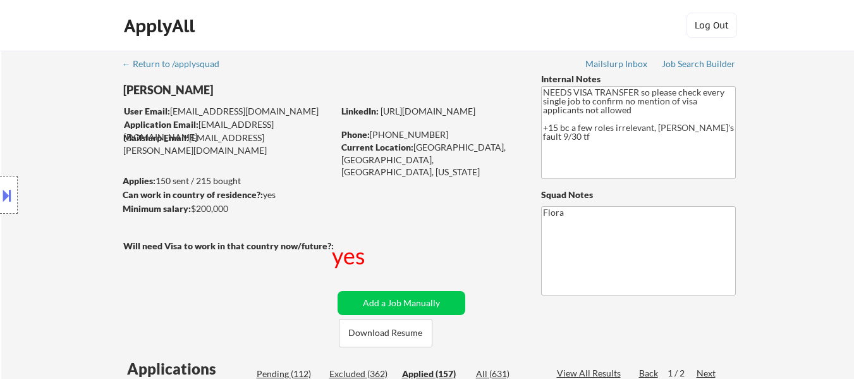
select select ""applied""
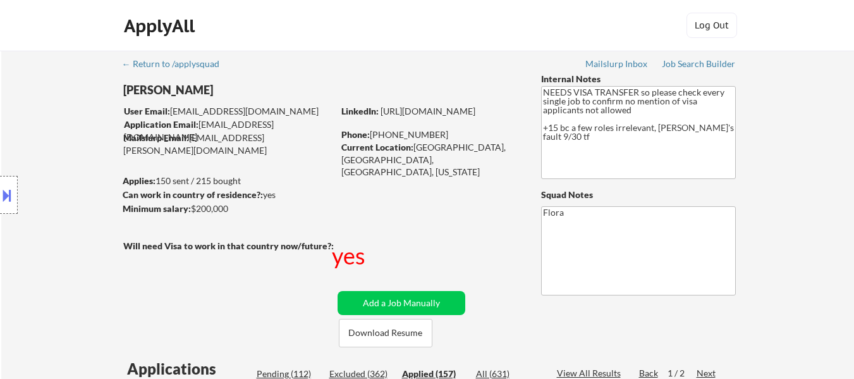
select select ""applied""
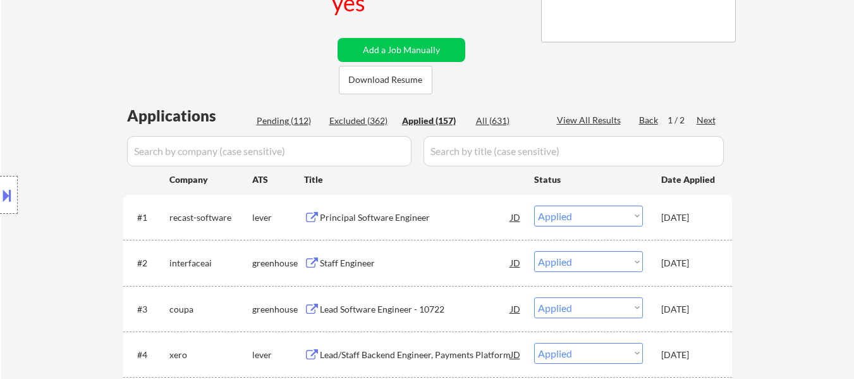
scroll to position [253, 0]
